Goal: Navigation & Orientation: Understand site structure

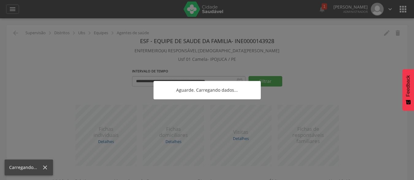
scroll to position [83, 0]
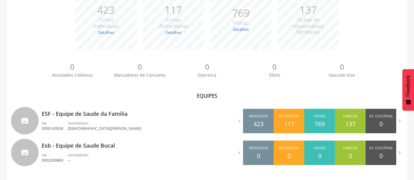
scroll to position [108, 0]
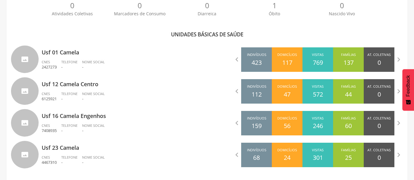
scroll to position [172, 0]
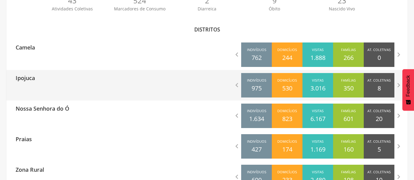
click at [108, 89] on div "Ipojuca  Indivíduos 975 Domicílios 530 Visitas 3.016 Famílias 350 At. Coletiva…" at bounding box center [206, 85] width 401 height 31
click at [139, 78] on div "Ipojuca" at bounding box center [106, 77] width 201 height 15
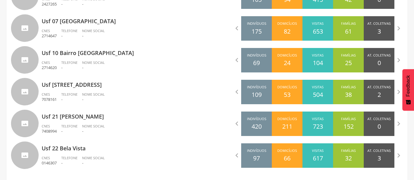
scroll to position [236, 0]
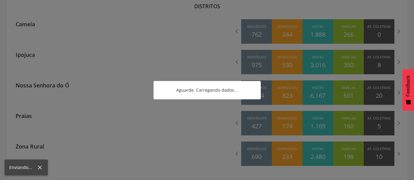
scroll to position [172, 0]
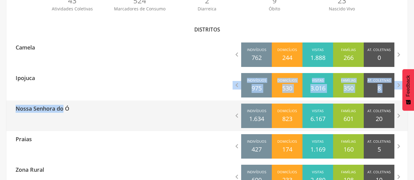
drag, startPoint x: 51, startPoint y: 100, endPoint x: 64, endPoint y: 118, distance: 22.2
click at [64, 118] on div "Camela  Indivíduos 762 Domicílios 244 Visitas 1.888 Famílias 266 At. Coletivas…" at bounding box center [207, 116] width 392 height 153
click at [64, 118] on div "Nossa Senhora do Ó  Indivíduos 1.634 Domicílios 823 Visitas 6.167 Famílias 601…" at bounding box center [206, 116] width 401 height 31
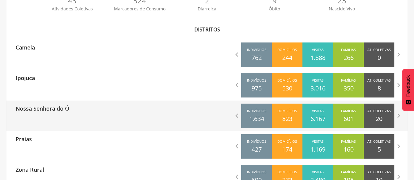
click at [35, 114] on div "Nossa Senhora do Ó" at bounding box center [40, 108] width 58 height 15
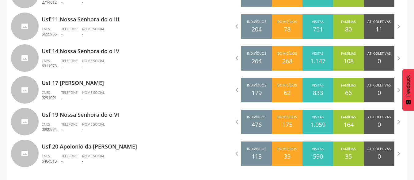
scroll to position [268, 0]
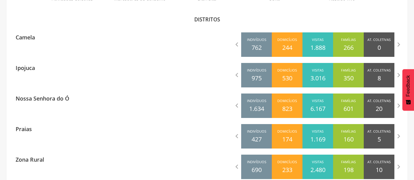
scroll to position [196, 0]
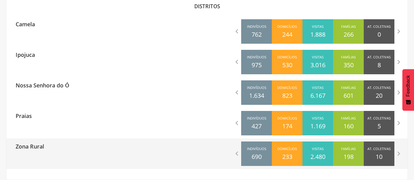
click at [95, 145] on div "Zona Rural" at bounding box center [106, 146] width 201 height 15
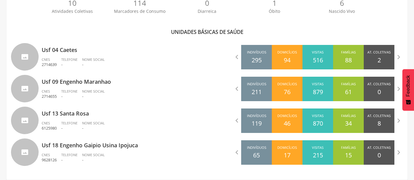
scroll to position [172, 0]
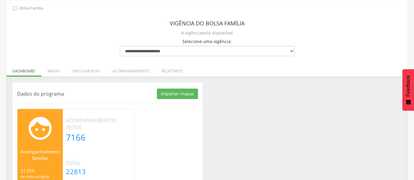
scroll to position [25, 0]
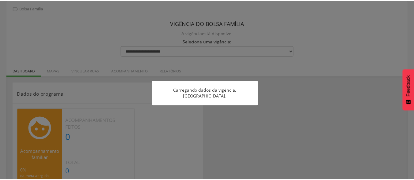
scroll to position [25, 0]
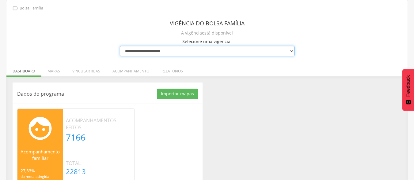
click at [161, 52] on select "**********" at bounding box center [207, 51] width 175 height 10
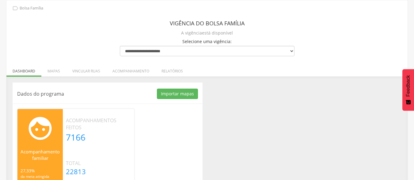
click at [148, 38] on div "**********" at bounding box center [207, 46] width 175 height 19
click at [54, 70] on li "Mapas" at bounding box center [53, 70] width 25 height 14
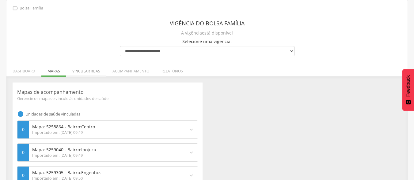
click at [83, 70] on li "Vincular ruas" at bounding box center [86, 70] width 40 height 14
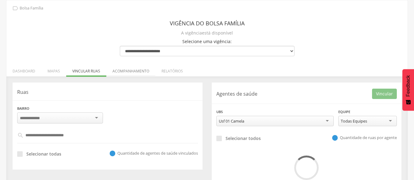
click at [134, 76] on li "Acompanhamento" at bounding box center [130, 70] width 49 height 14
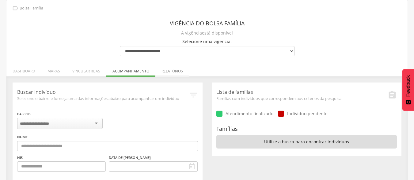
click at [171, 72] on li "Relatórios" at bounding box center [172, 70] width 34 height 14
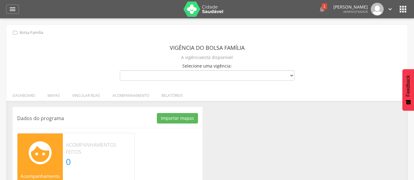
scroll to position [25, 0]
